Goal: Information Seeking & Learning: Learn about a topic

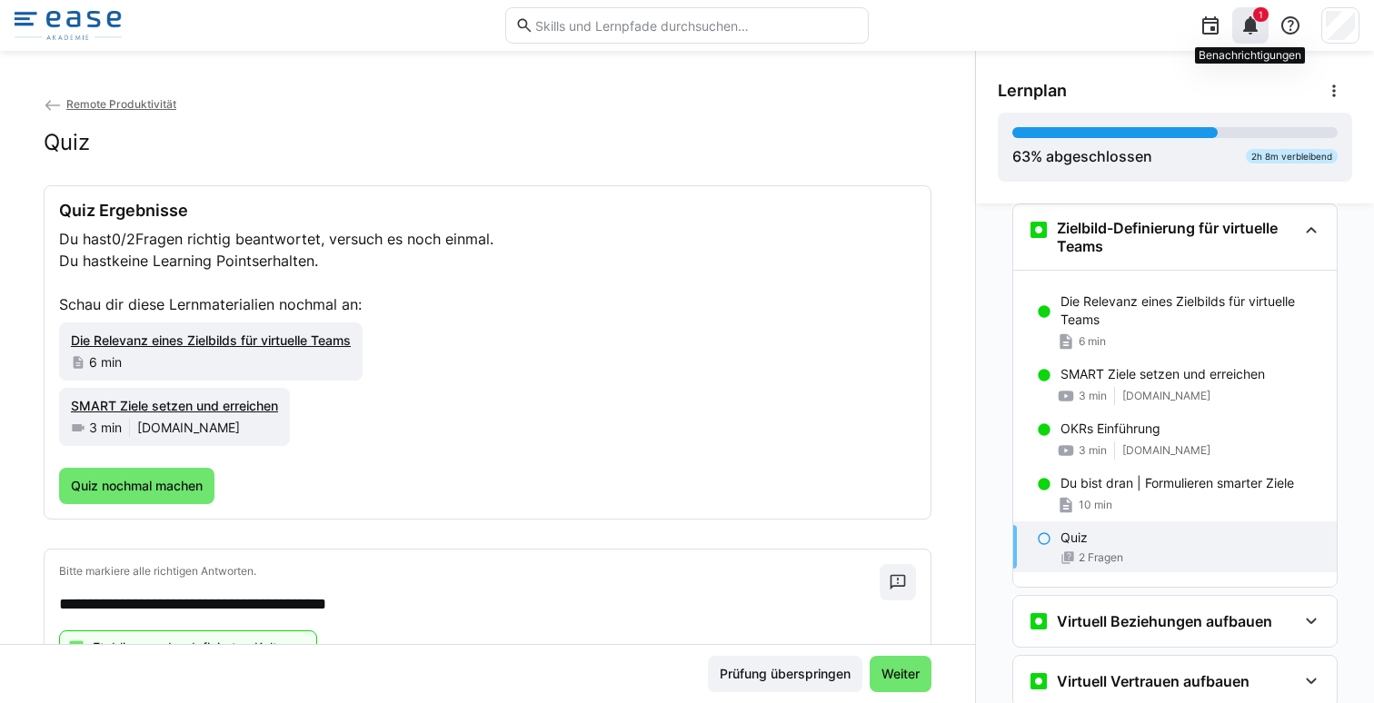
click at [1250, 18] on eds-icon at bounding box center [1251, 26] width 22 height 22
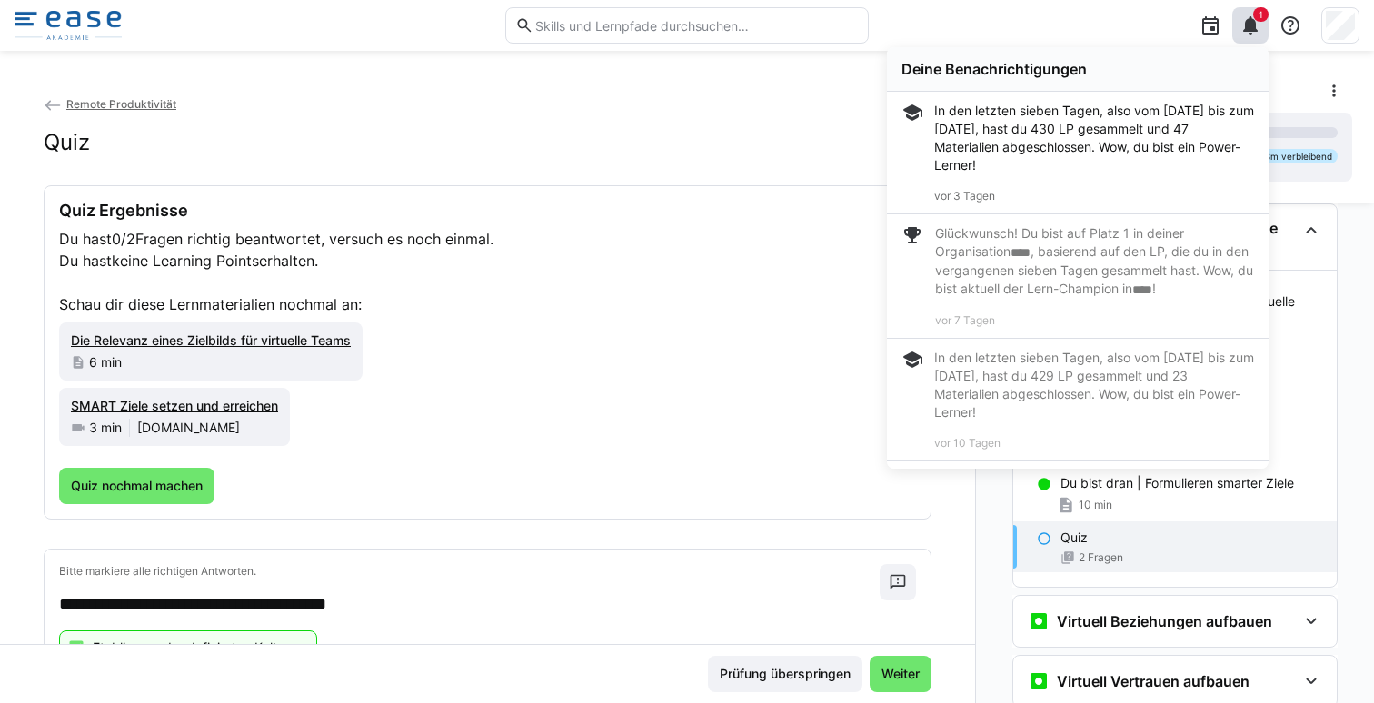
click at [677, 106] on app-back-navigation "Remote Produktivität" at bounding box center [488, 105] width 888 height 20
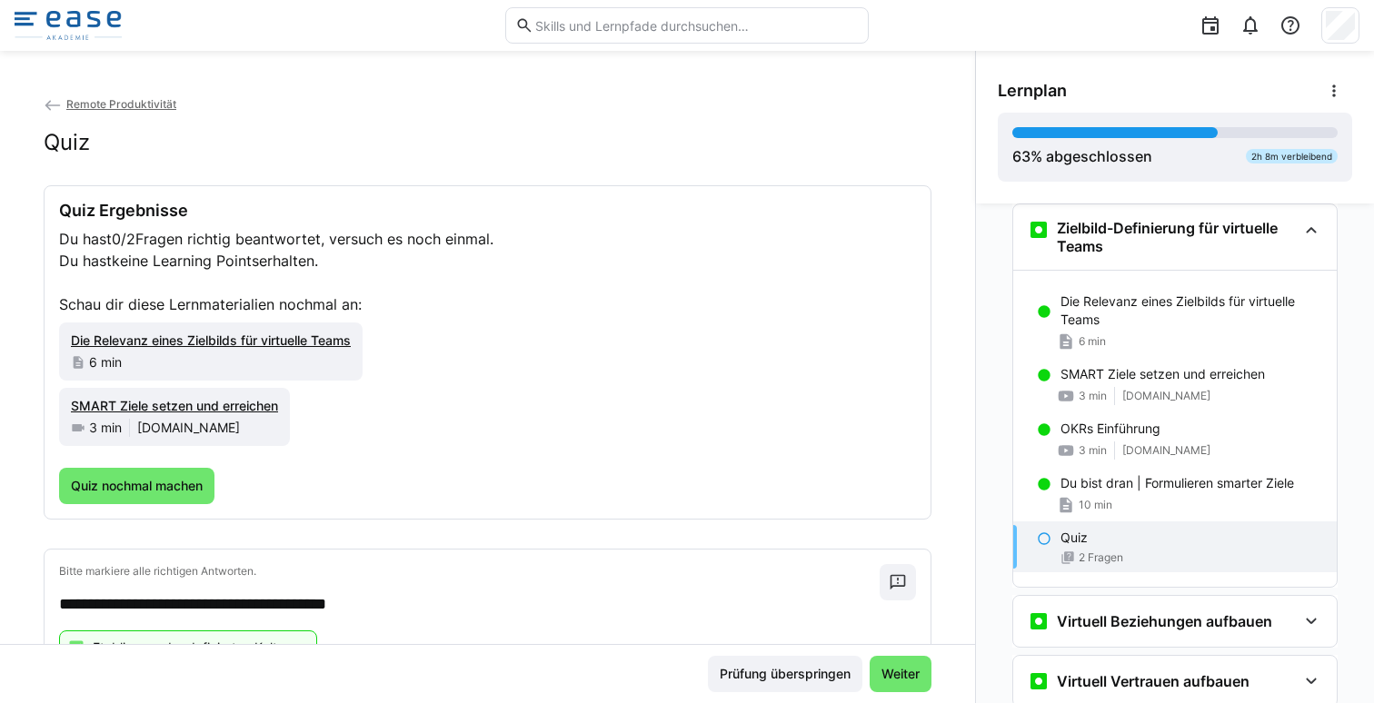
click at [51, 11] on img at bounding box center [68, 25] width 107 height 29
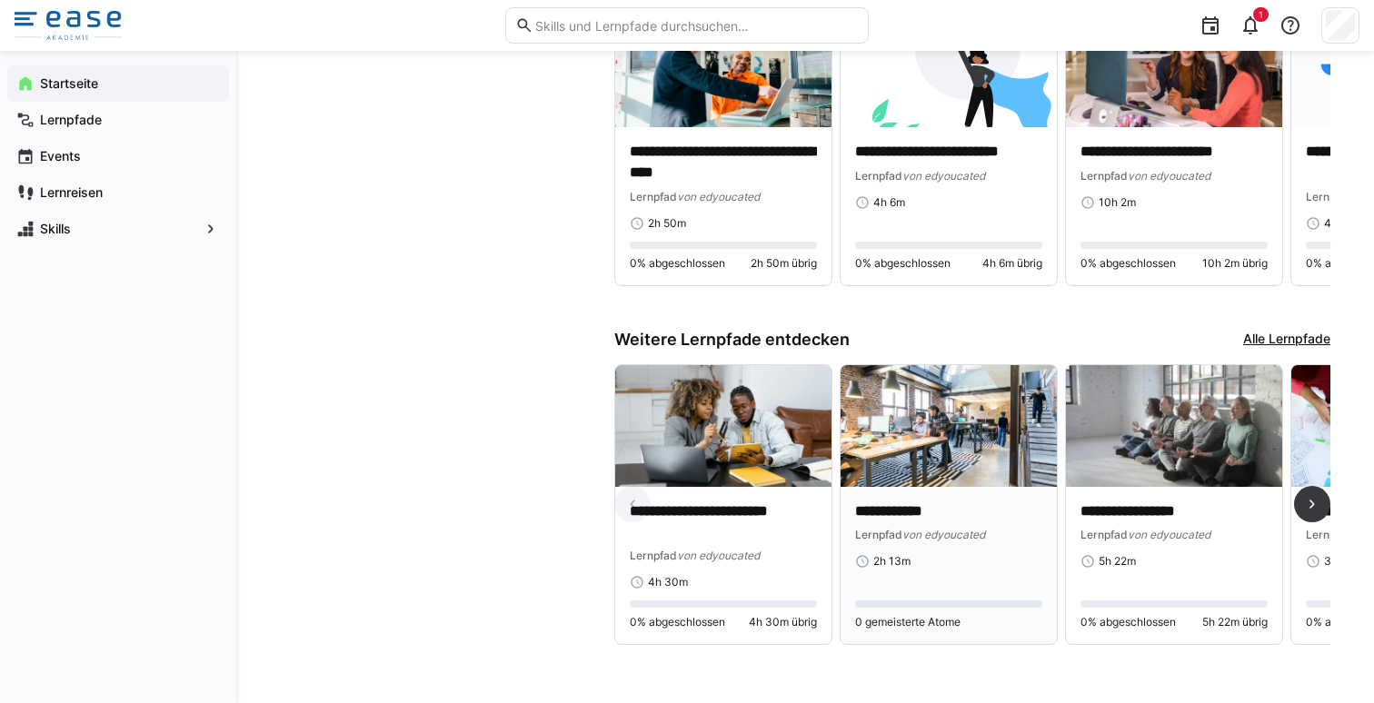
scroll to position [1014, 0]
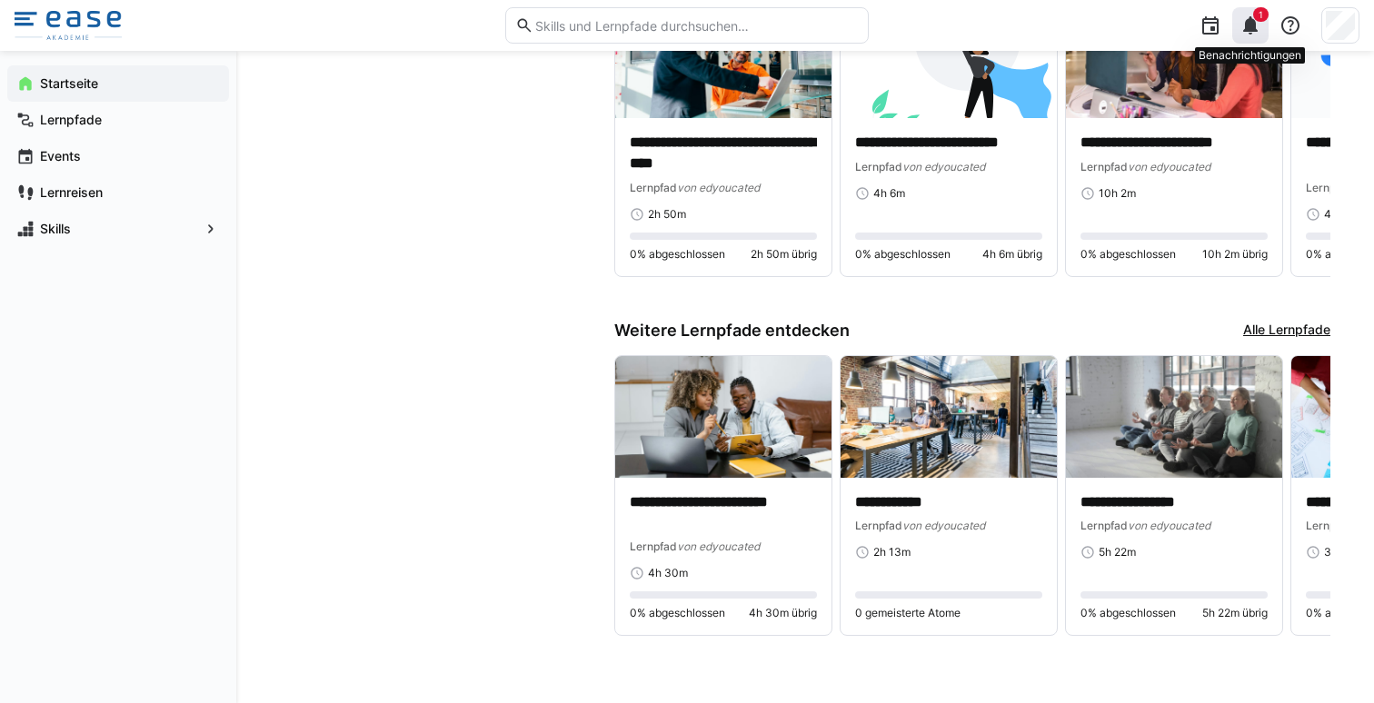
click at [1259, 18] on span "1" at bounding box center [1261, 14] width 5 height 11
